Goal: Information Seeking & Learning: Learn about a topic

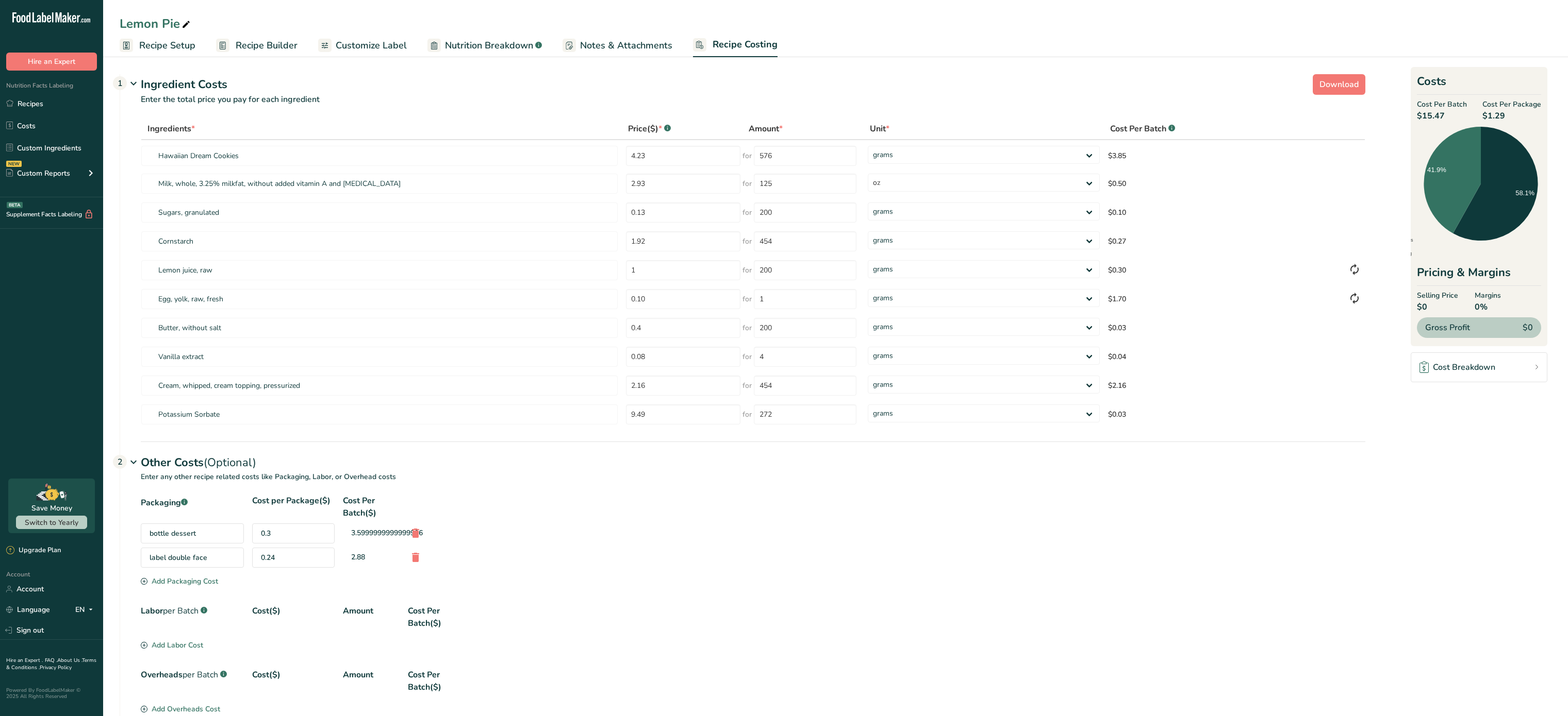
select select "5"
click at [36, 103] on link "Recipes" at bounding box center [52, 103] width 103 height 19
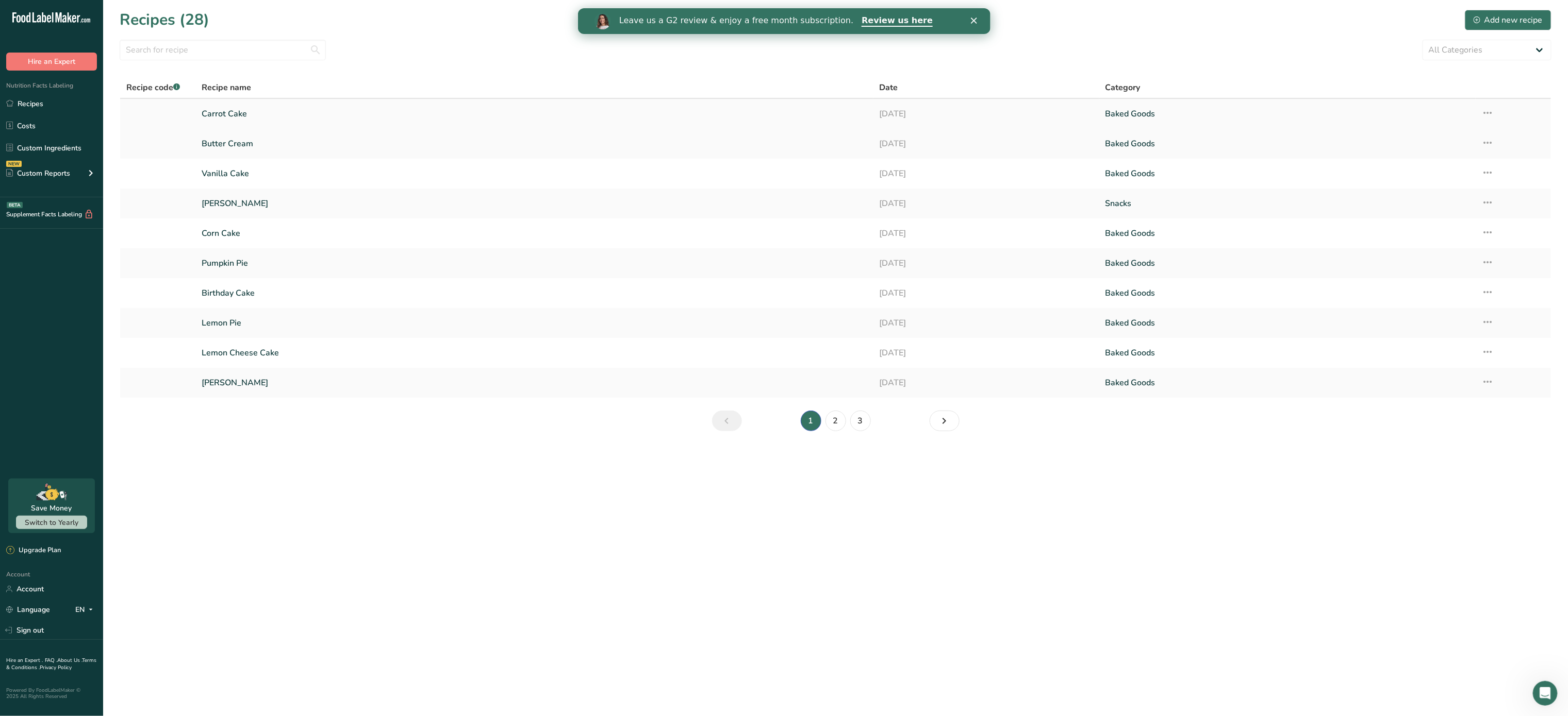
click at [245, 114] on link "Carrot Cake" at bounding box center [534, 114] width 665 height 21
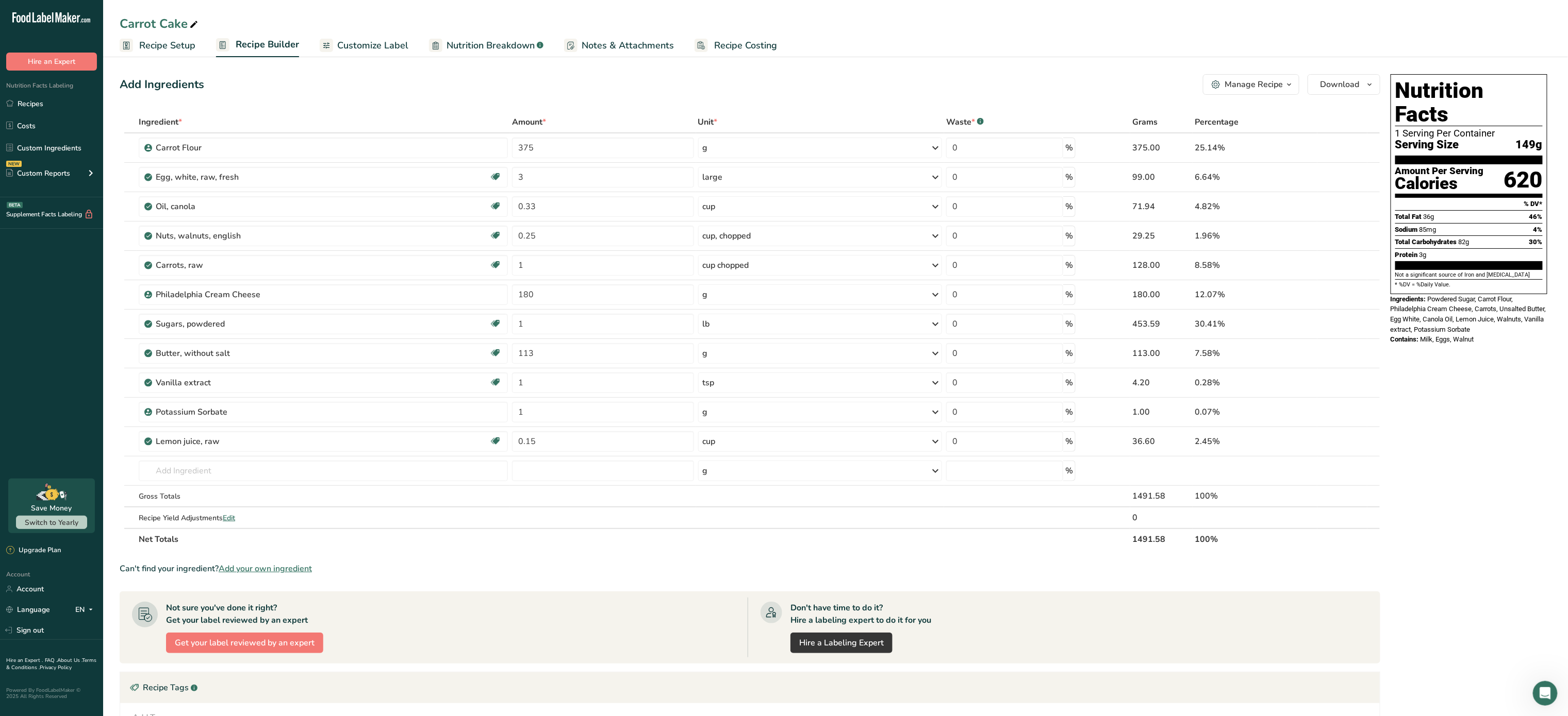
click at [741, 39] on span "Recipe Costing" at bounding box center [745, 45] width 63 height 14
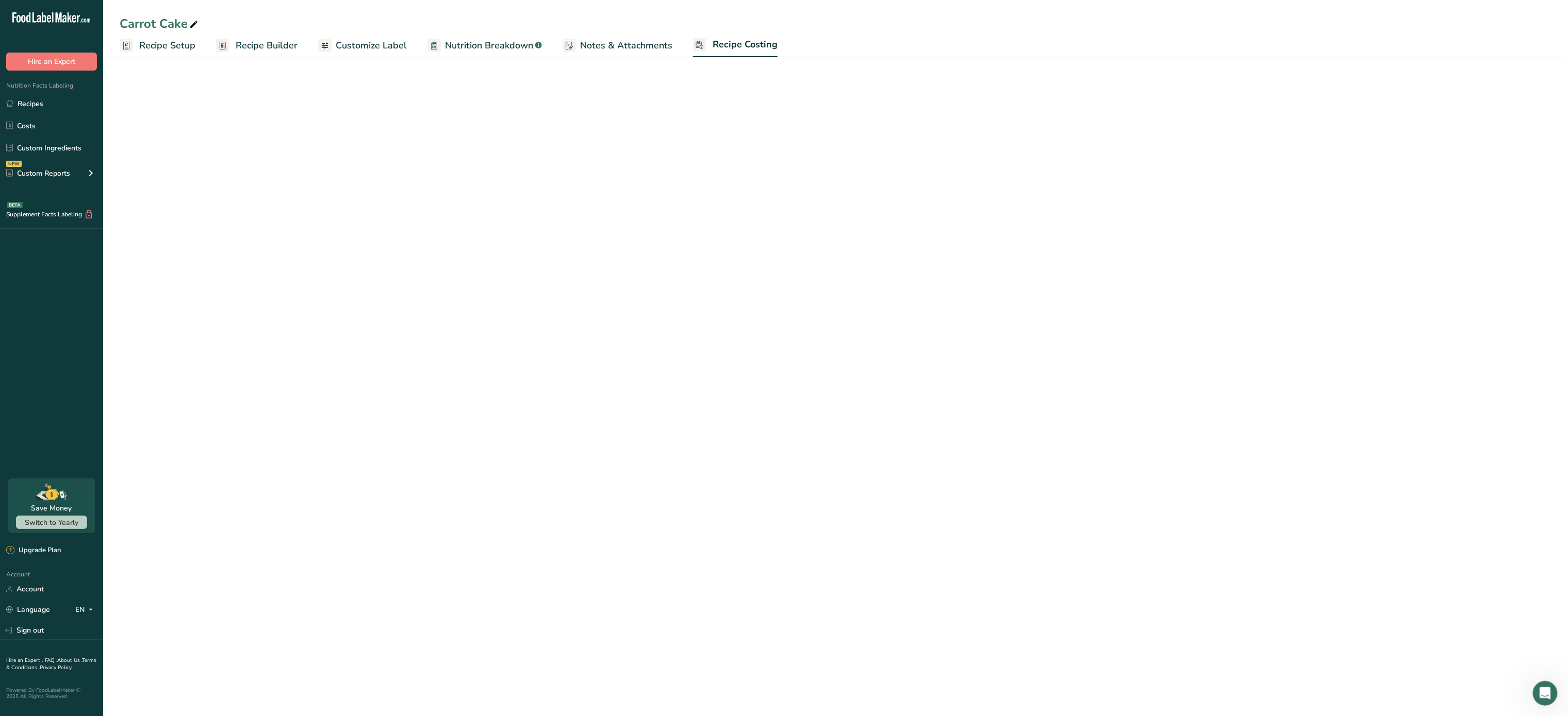
select select "5"
select select "12"
select select "5"
select select "12"
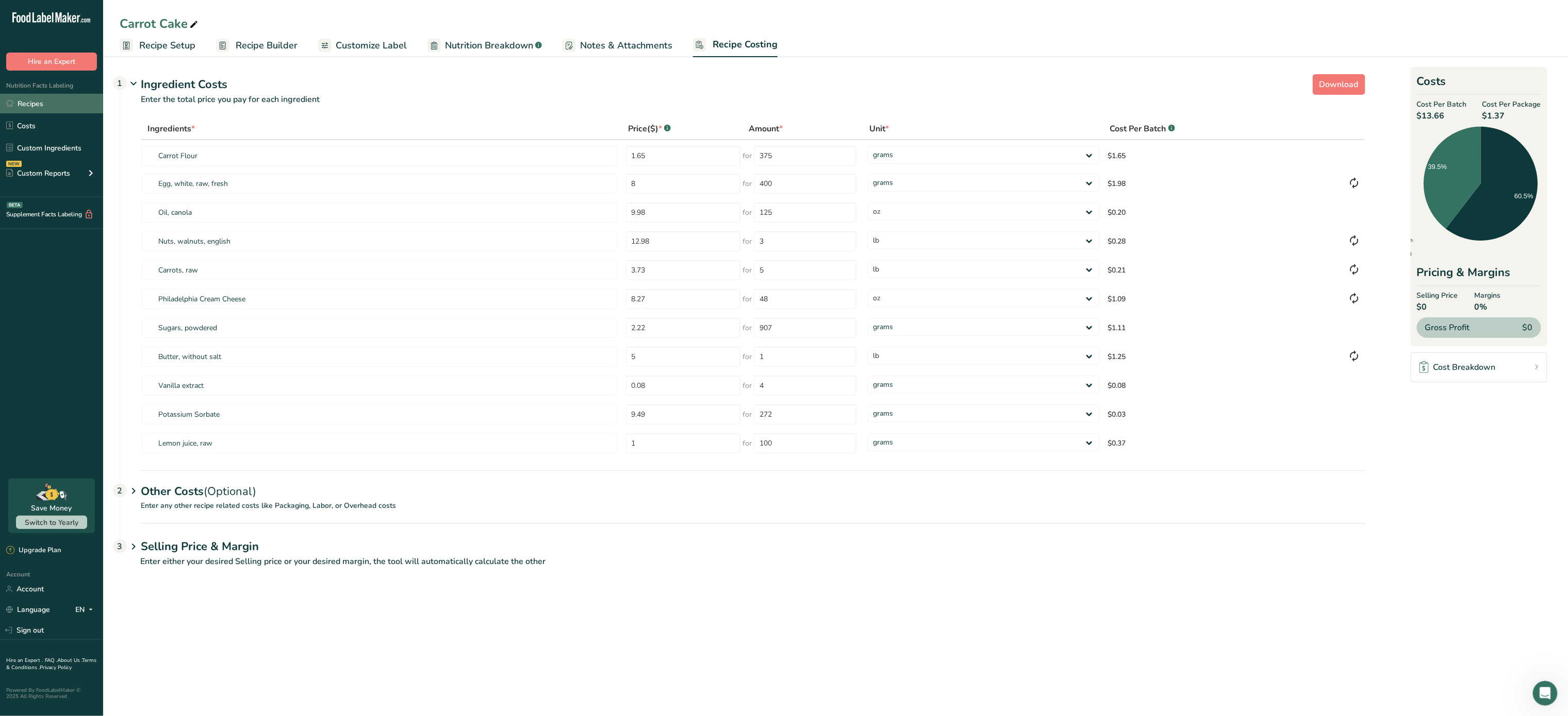
click at [34, 110] on link "Recipes" at bounding box center [52, 103] width 103 height 19
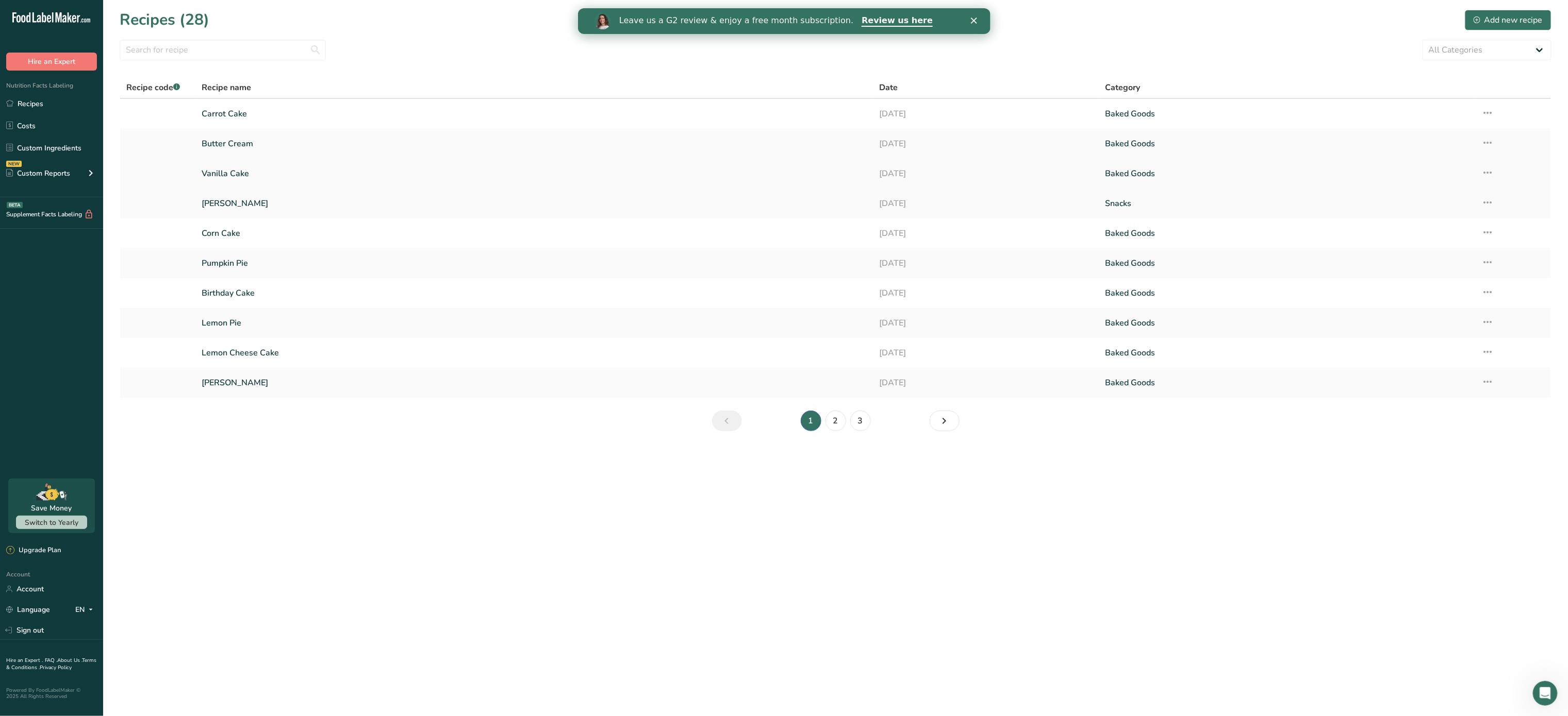
click at [385, 173] on link "Vanilla Cake" at bounding box center [534, 173] width 665 height 21
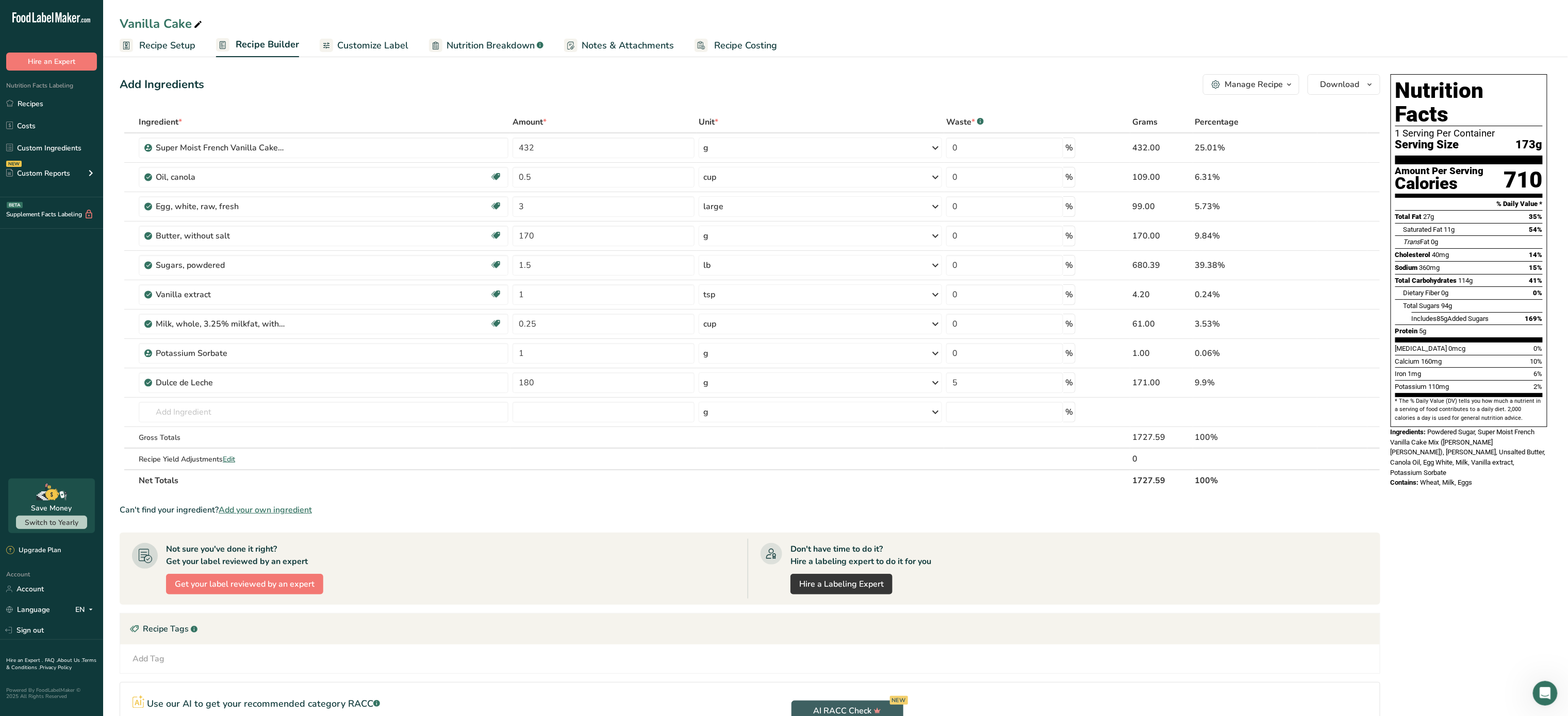
click at [751, 36] on link "Recipe Costing" at bounding box center [736, 45] width 83 height 23
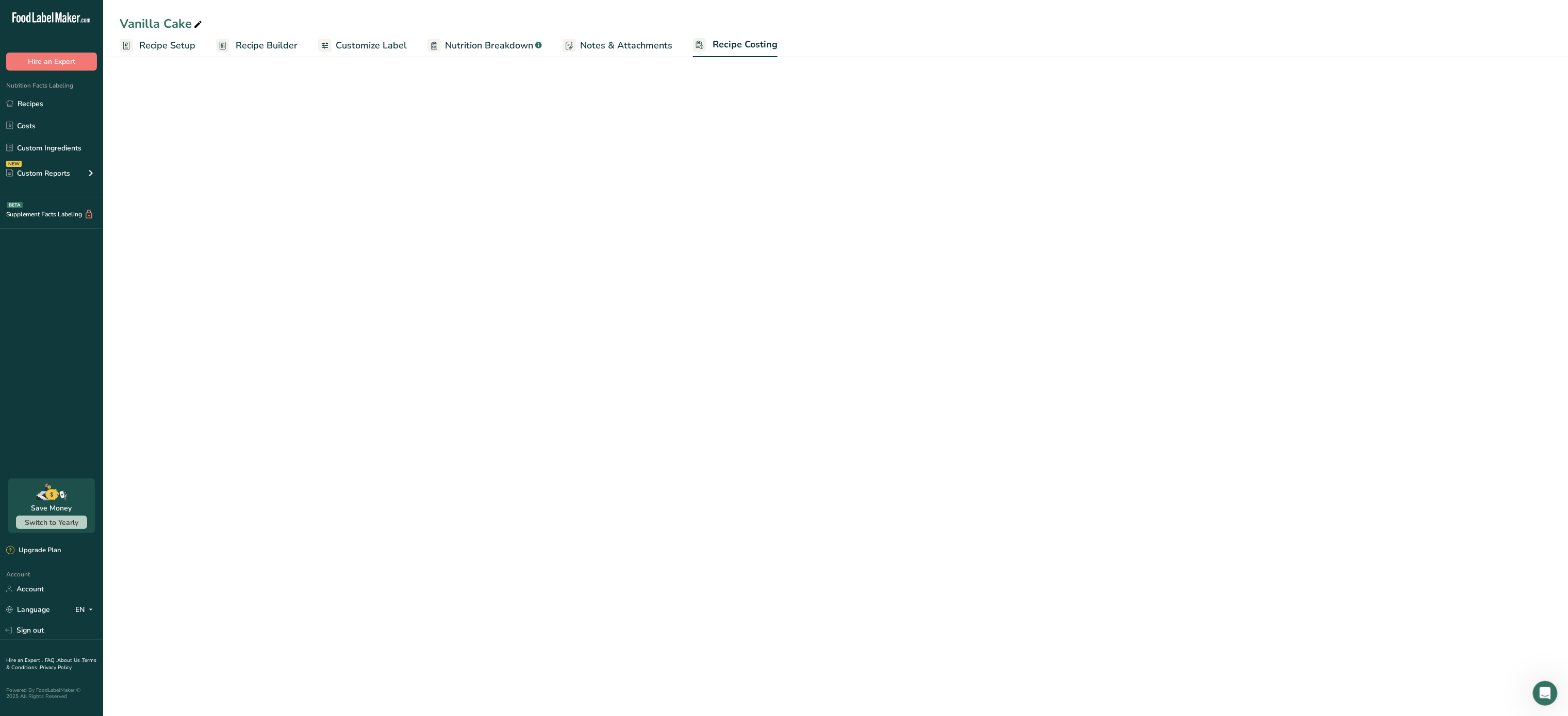
select select "5"
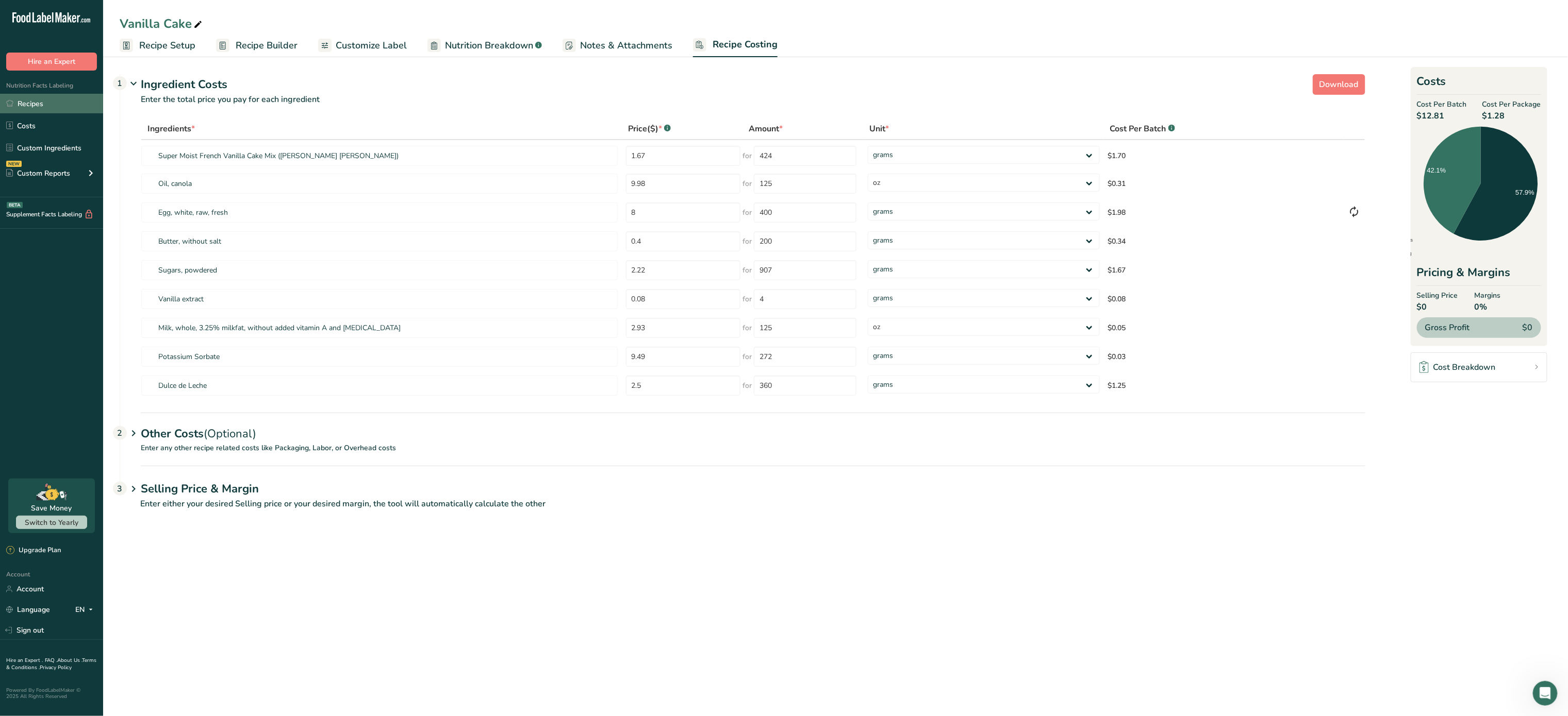
click at [31, 99] on link "Recipes" at bounding box center [52, 103] width 103 height 19
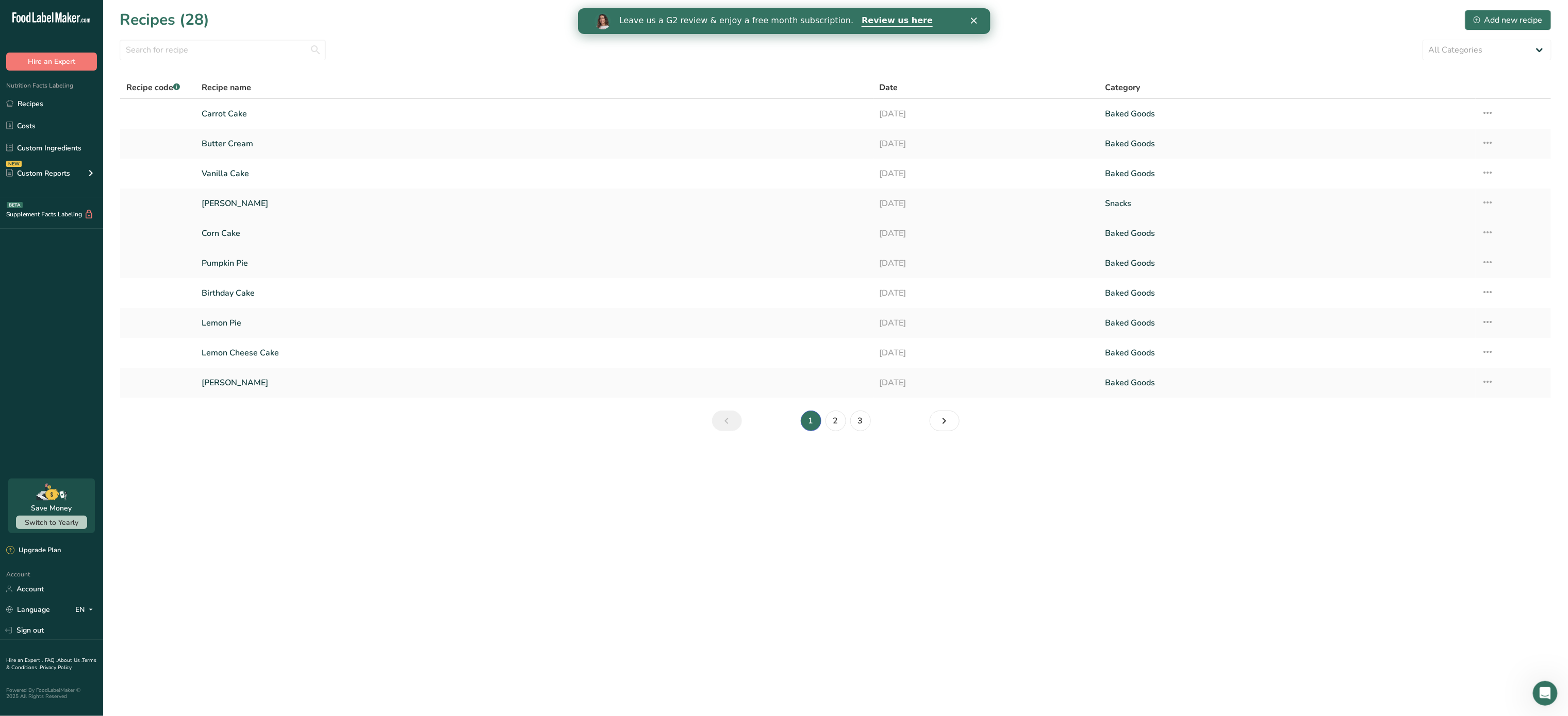
click at [245, 241] on link "Corn Cake" at bounding box center [534, 233] width 665 height 21
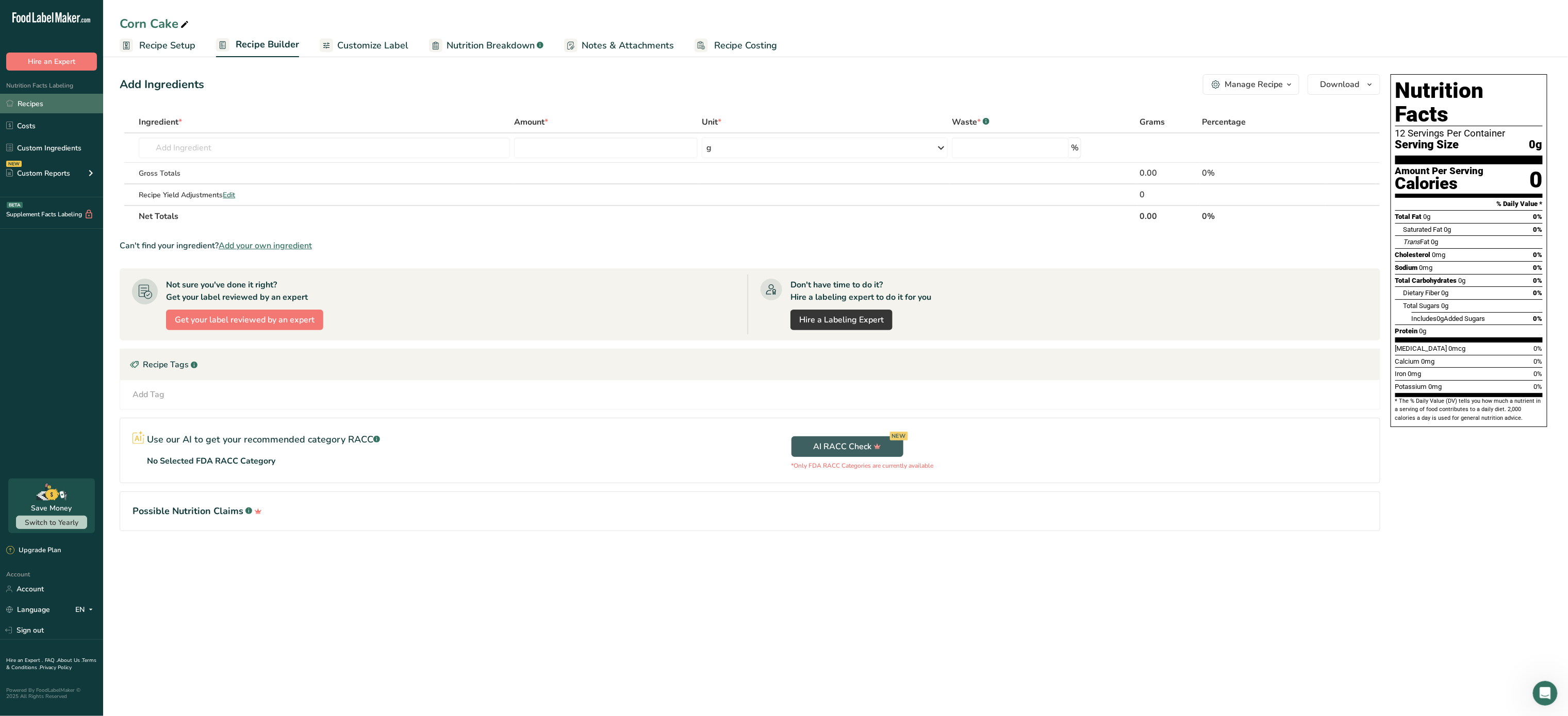
click at [35, 96] on link "Recipes" at bounding box center [52, 103] width 103 height 19
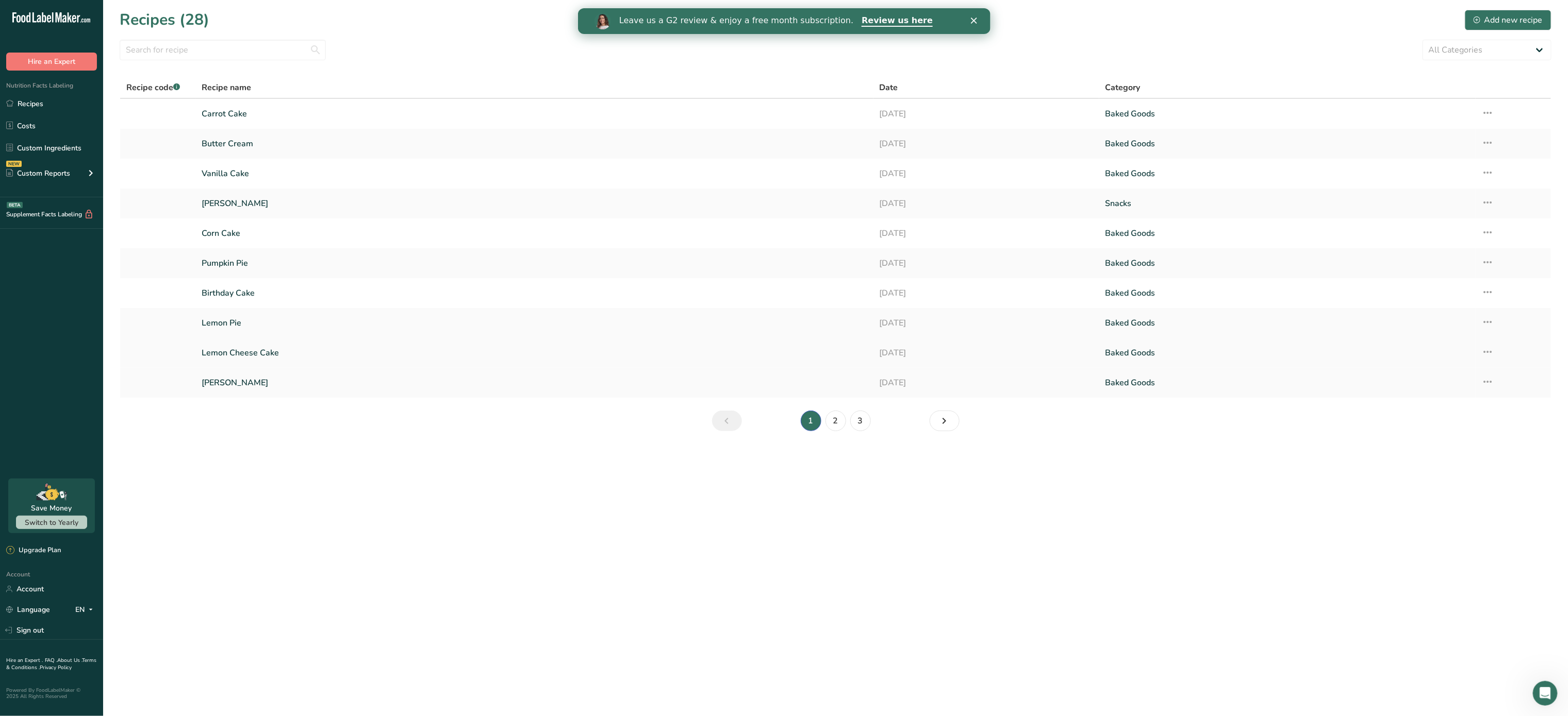
click at [278, 346] on link "Lemon Cheese Cake" at bounding box center [534, 352] width 665 height 21
